Goal: Transaction & Acquisition: Purchase product/service

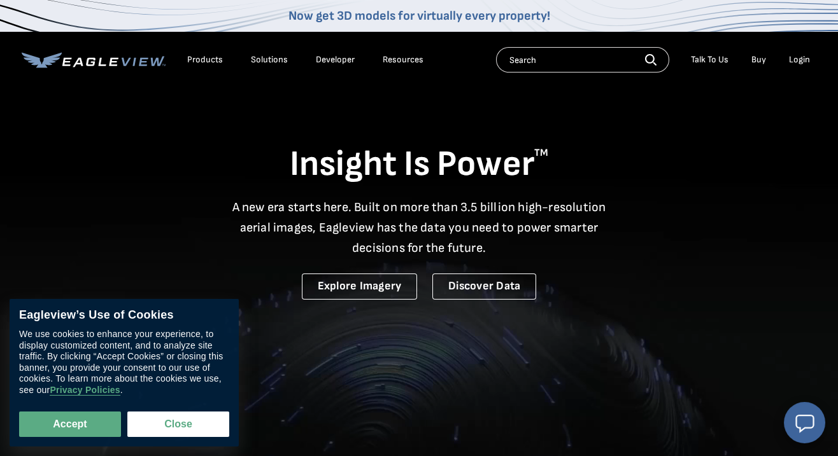
click at [113, 61] on icon at bounding box center [114, 61] width 10 height 8
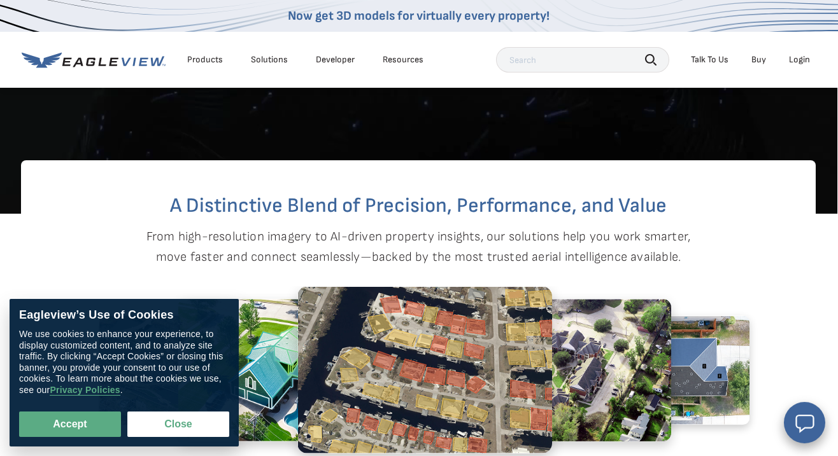
scroll to position [350, 1]
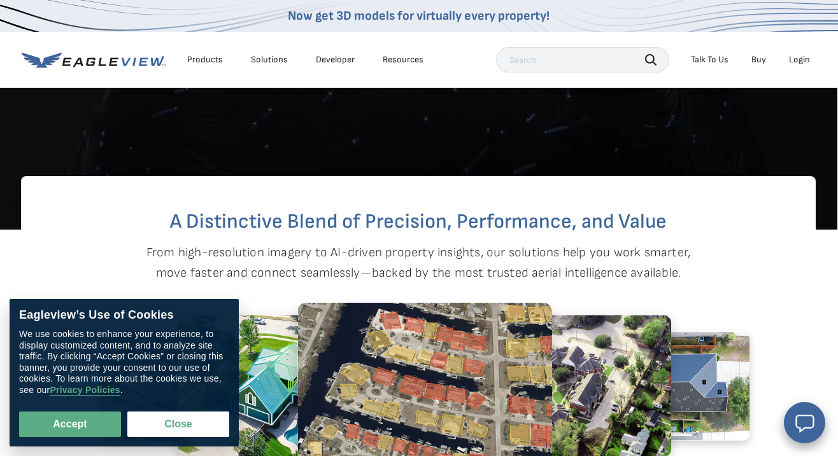
click at [114, 61] on icon at bounding box center [114, 61] width 10 height 8
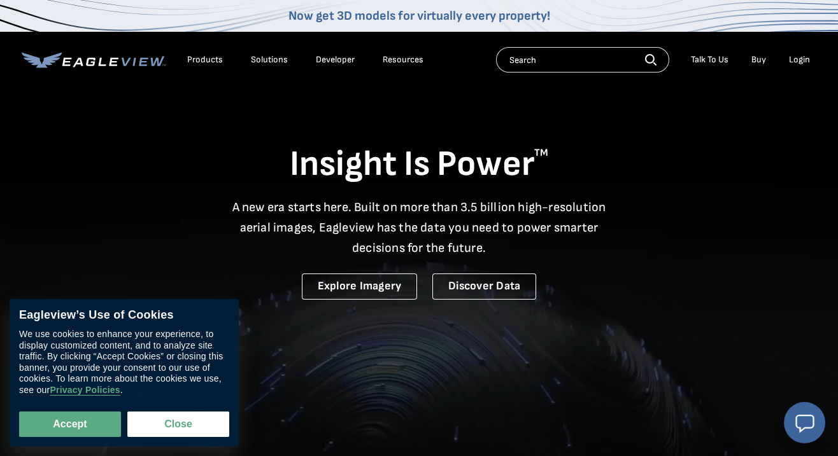
click at [796, 62] on div "Login" at bounding box center [799, 59] width 21 height 11
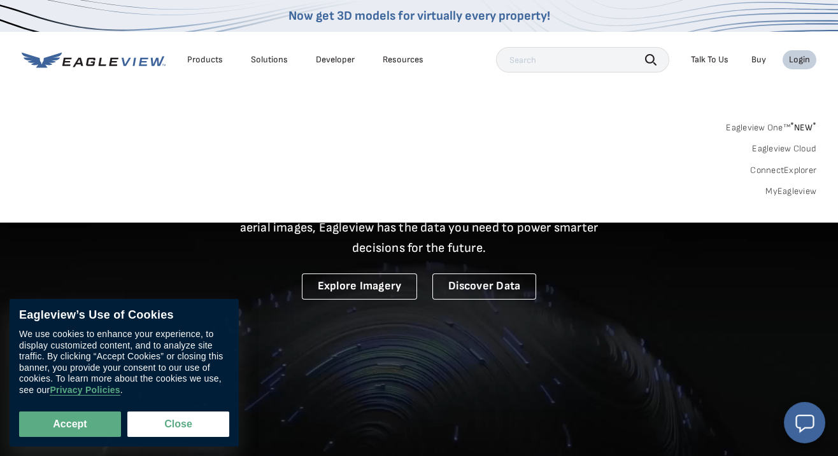
click at [794, 187] on link "MyEagleview" at bounding box center [790, 191] width 51 height 11
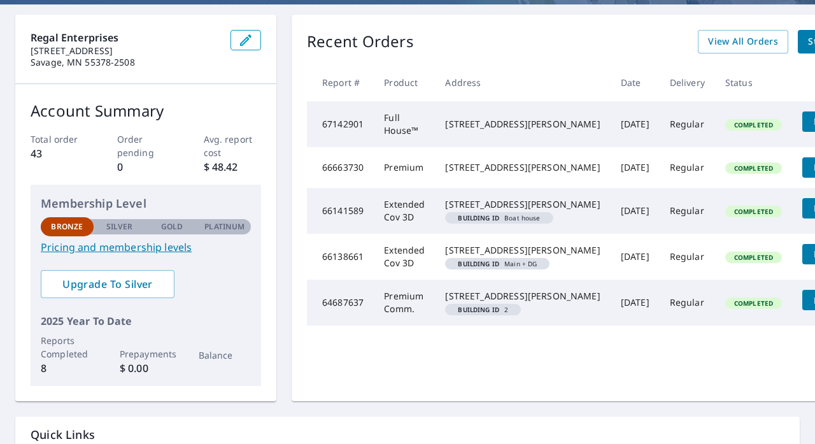
scroll to position [114, 0]
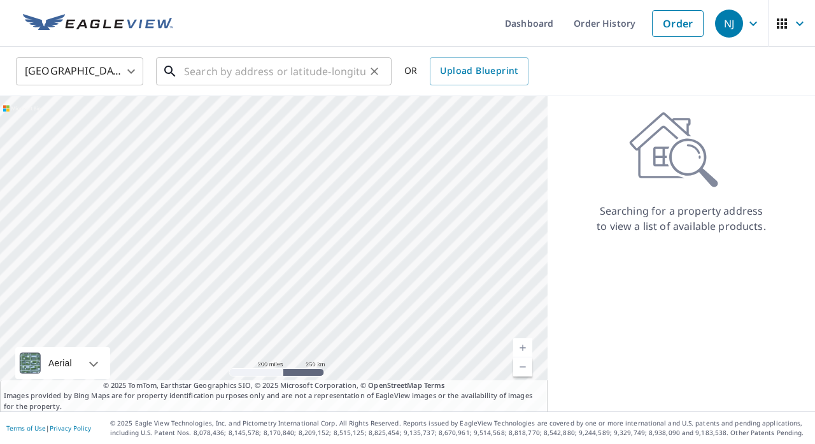
click at [225, 67] on input "text" at bounding box center [274, 71] width 181 height 36
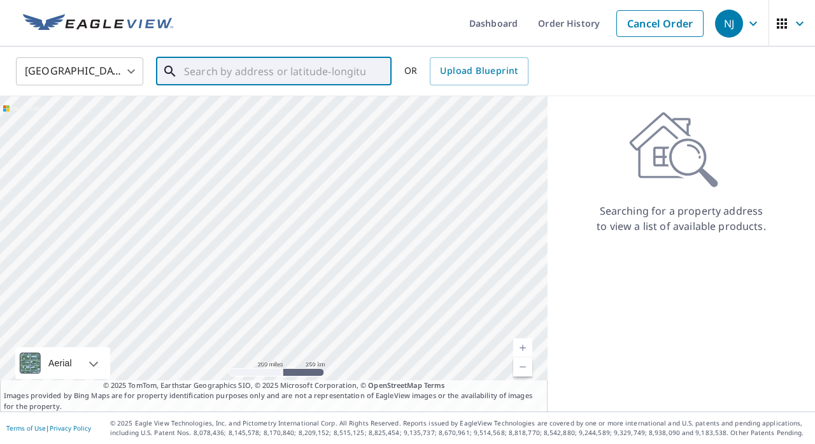
paste input "[STREET_ADDRESS] • [GEOGRAPHIC_DATA]"
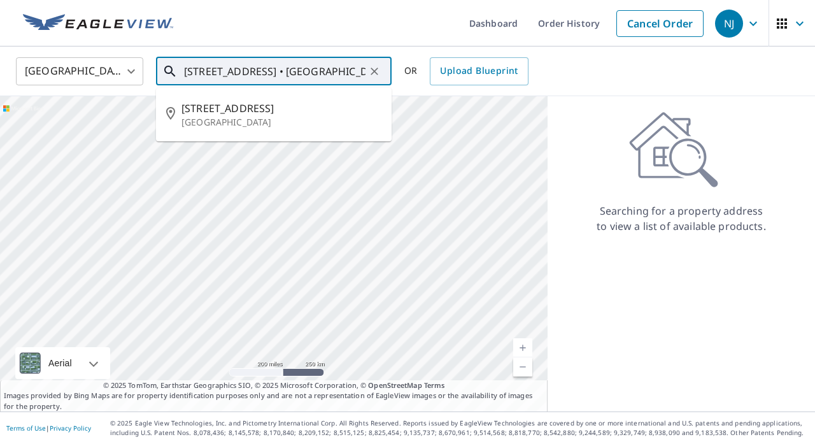
type input "[STREET_ADDRESS] • [GEOGRAPHIC_DATA]"
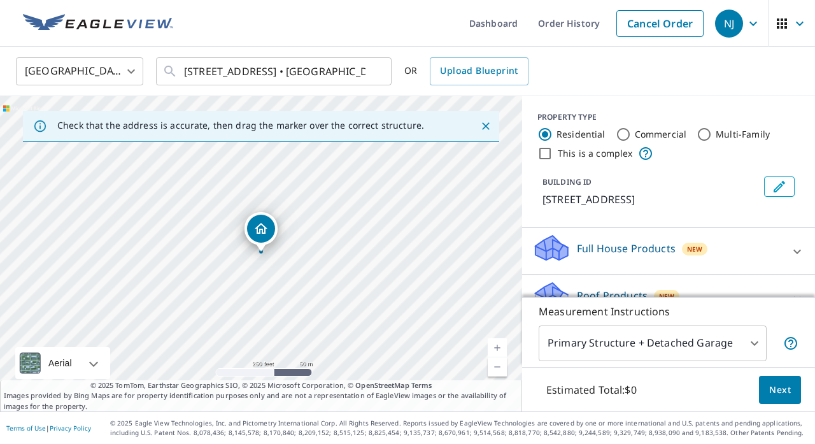
click at [257, 260] on div "[STREET_ADDRESS]" at bounding box center [261, 253] width 522 height 315
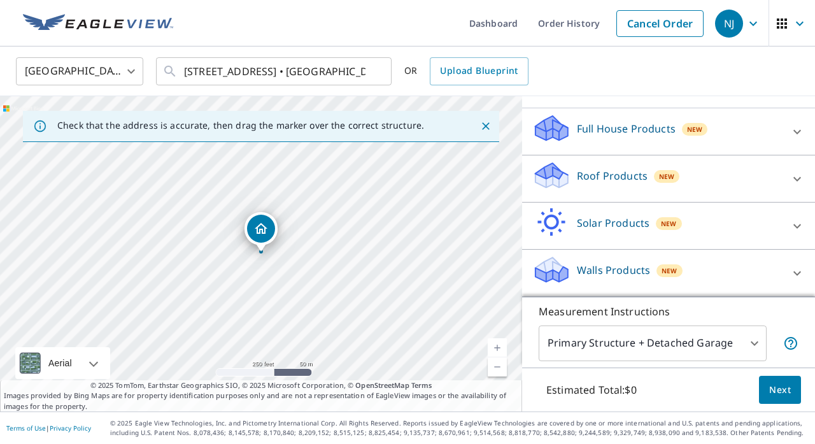
scroll to position [120, 0]
click at [597, 182] on p "Roof Products" at bounding box center [612, 175] width 71 height 15
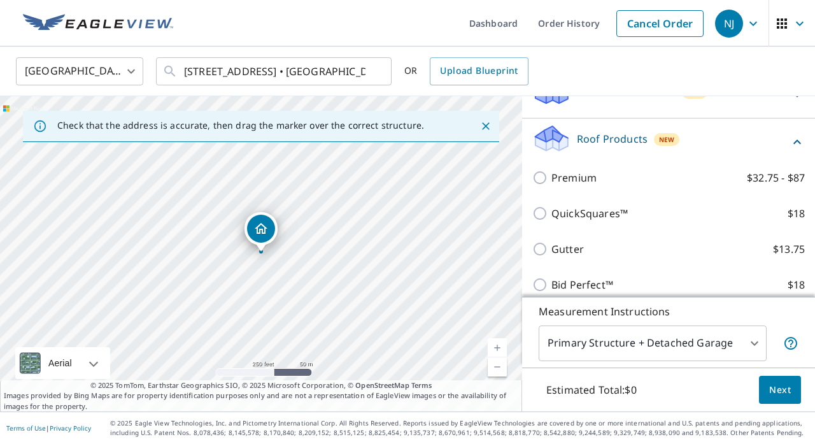
scroll to position [163, 0]
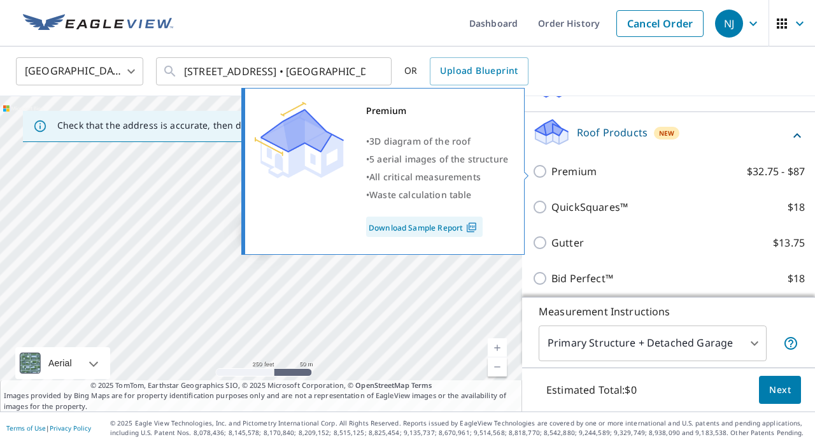
click at [541, 171] on input "Premium $32.75 - $87" at bounding box center [541, 171] width 19 height 15
checkbox input "true"
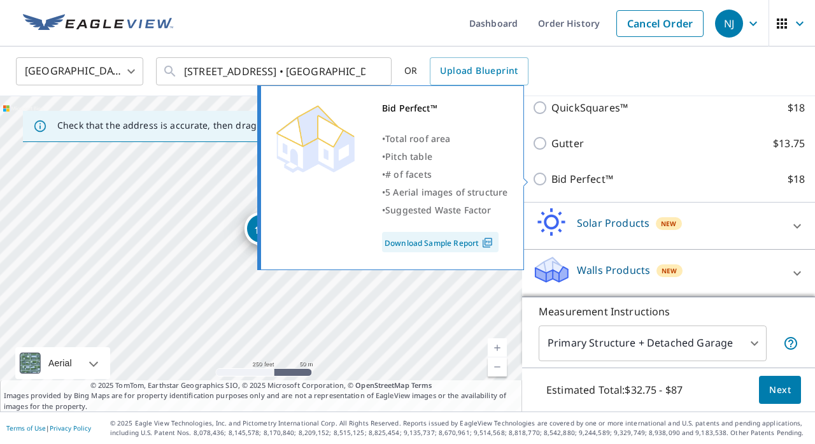
scroll to position [304, 0]
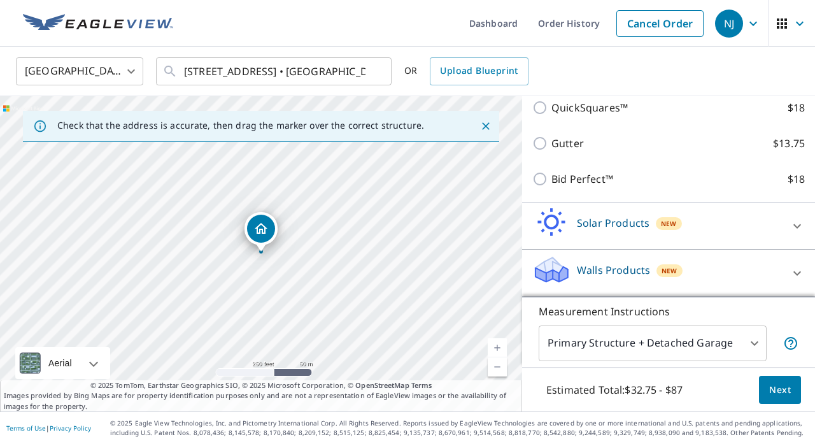
click at [781, 395] on span "Next" at bounding box center [780, 390] width 22 height 16
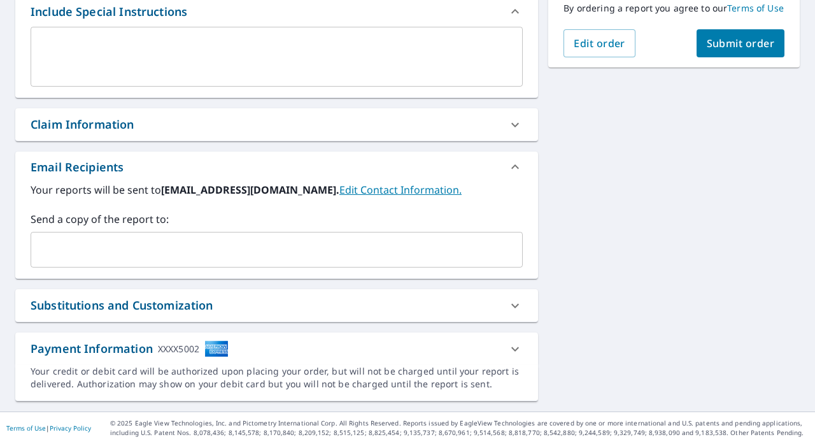
scroll to position [354, 0]
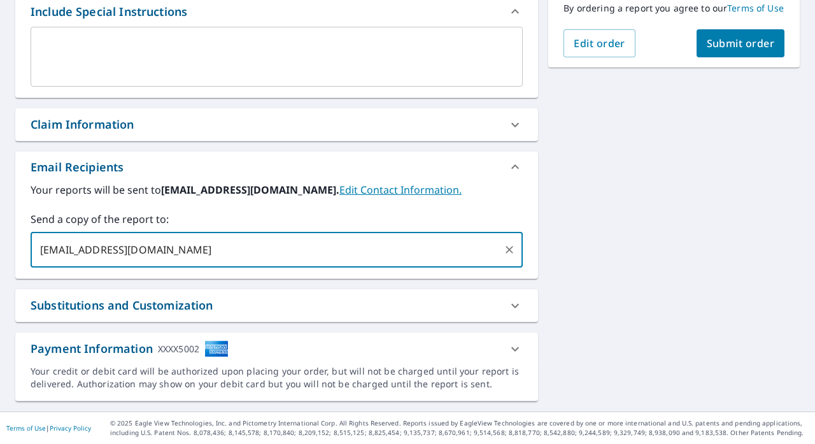
click at [192, 255] on input "[EMAIL_ADDRESS][DOMAIN_NAME]" at bounding box center [267, 249] width 462 height 24
type input "[EMAIL_ADDRESS][DOMAIN_NAME];"
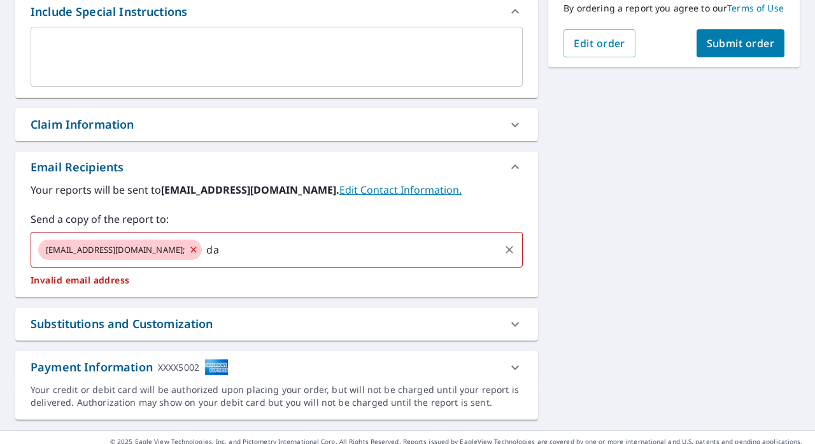
type input "d"
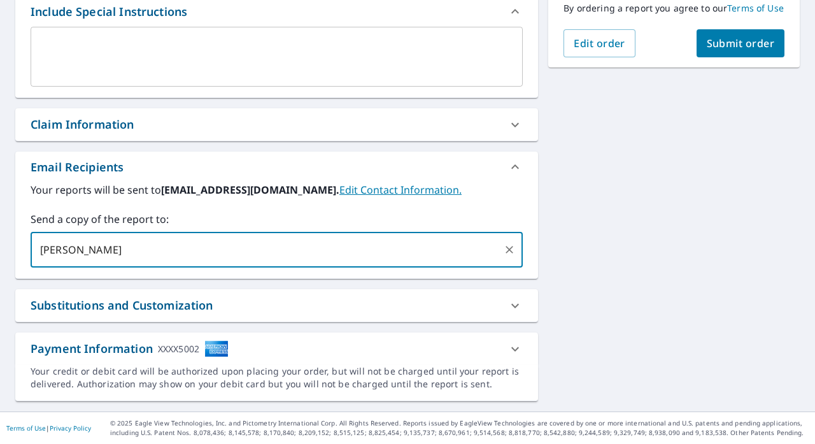
type input "[EMAIL_ADDRESS][DOMAIN_NAME]"
click at [196, 258] on input "[EMAIL_ADDRESS][DOMAIN_NAME]" at bounding box center [267, 249] width 462 height 24
type input ";"
click at [367, 211] on div "Your reports will be sent to [EMAIL_ADDRESS][DOMAIN_NAME]. Edit Contact Informa…" at bounding box center [277, 224] width 492 height 85
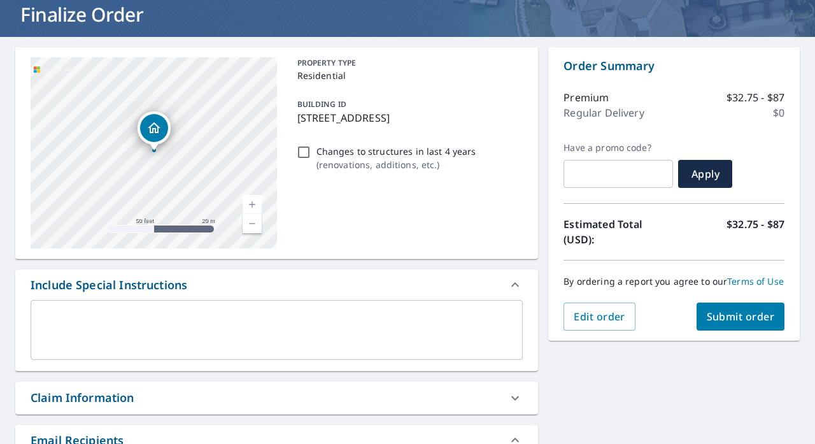
scroll to position [78, 0]
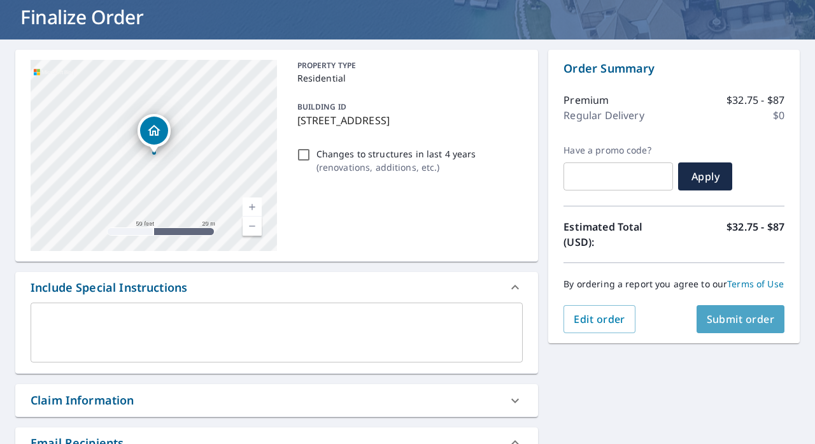
click at [736, 330] on button "Submit order" at bounding box center [740, 319] width 88 height 28
